Goal: Navigation & Orientation: Find specific page/section

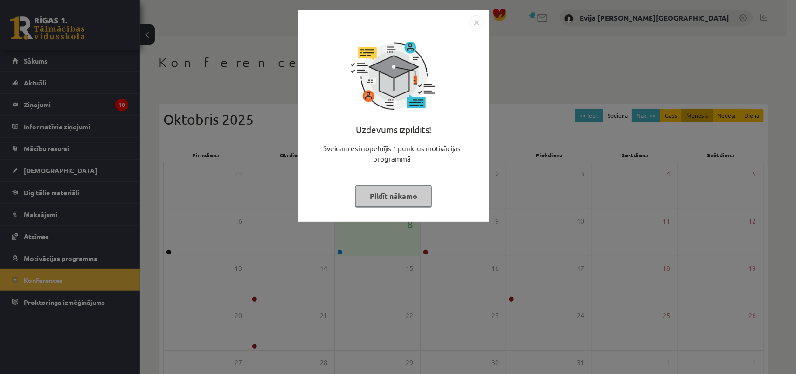
click at [394, 199] on button "Pildīt nākamo" at bounding box center [393, 195] width 77 height 21
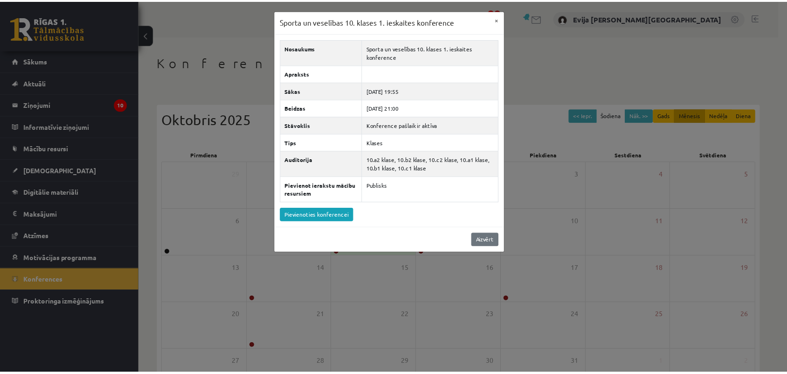
scroll to position [73, 0]
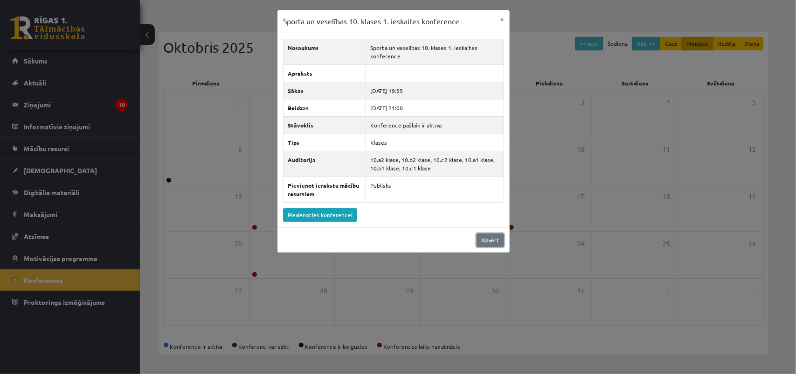
click at [496, 241] on link "Aizvērt" at bounding box center [491, 240] width 28 height 14
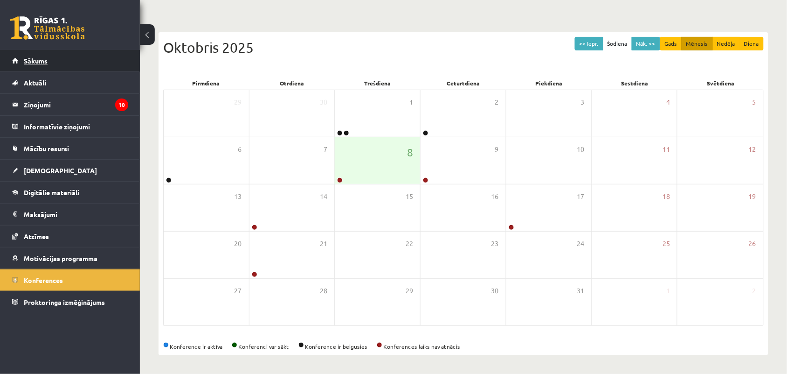
click at [71, 61] on link "Sākums" at bounding box center [70, 60] width 116 height 21
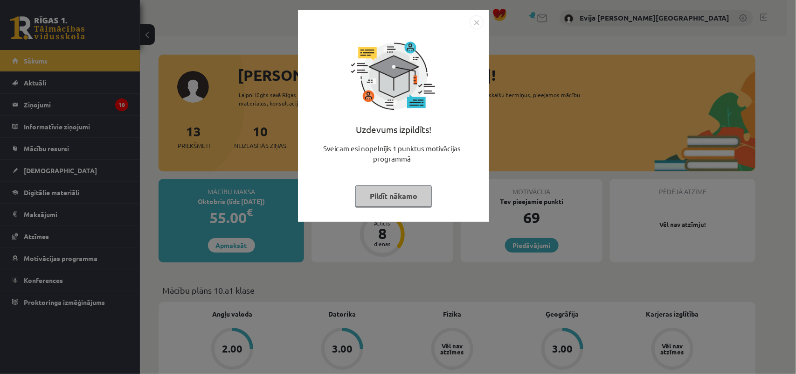
click at [418, 194] on button "Pildīt nākamo" at bounding box center [393, 195] width 77 height 21
